Goal: Task Accomplishment & Management: Manage account settings

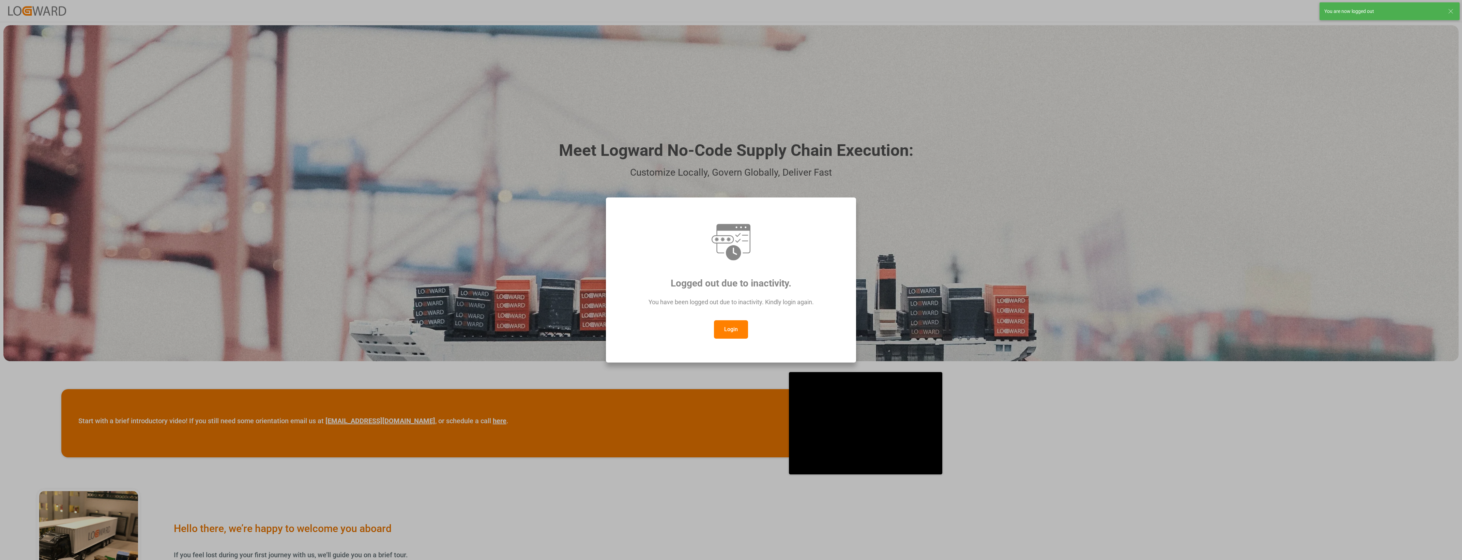
click at [740, 337] on button "Login" at bounding box center [731, 329] width 34 height 18
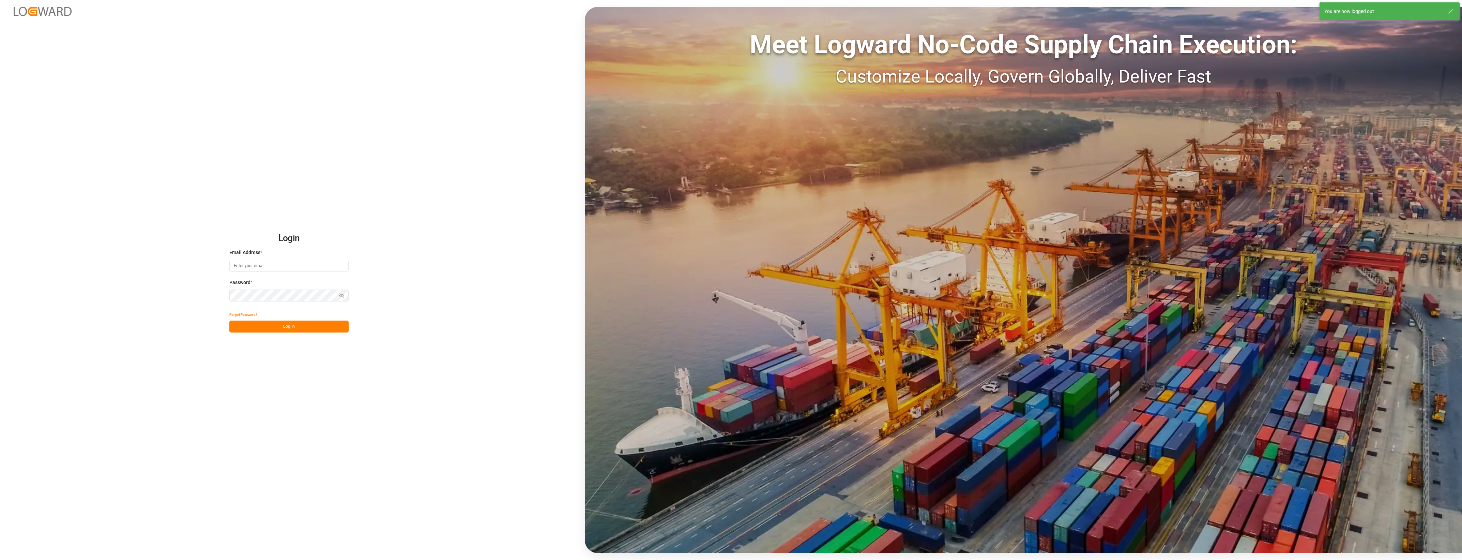
type input "[PERSON_NAME][EMAIL_ADDRESS][PERSON_NAME][DOMAIN_NAME]"
click at [274, 321] on button "Log In" at bounding box center [288, 326] width 119 height 12
